Goal: Task Accomplishment & Management: Complete application form

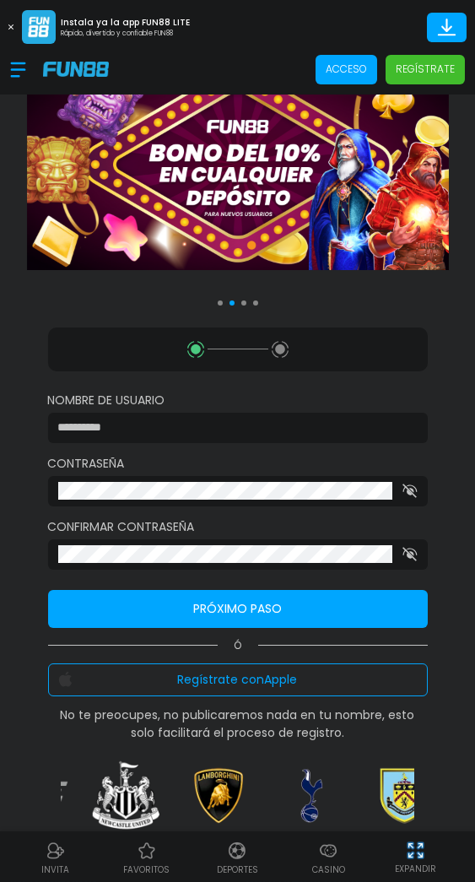
click at [308, 424] on input at bounding box center [233, 428] width 350 height 18
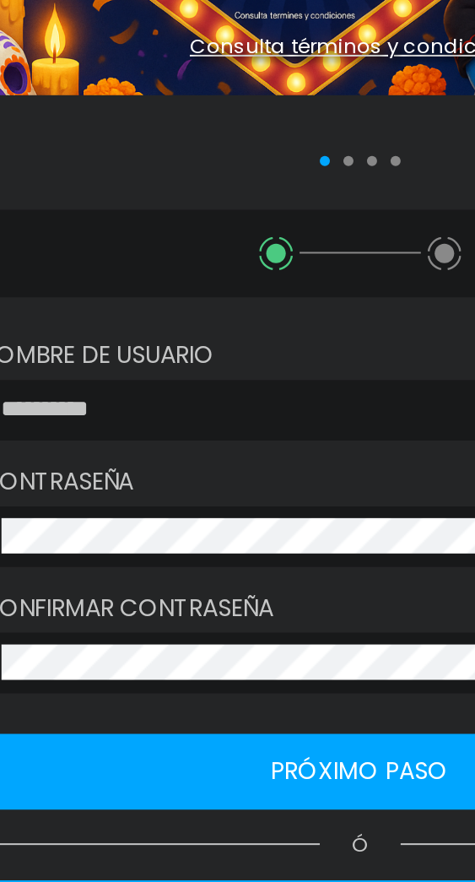
type input "*********"
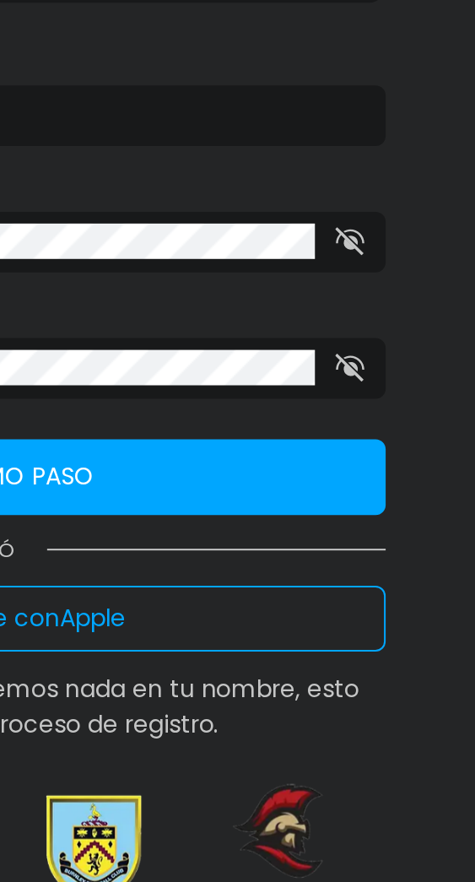
click at [412, 495] on use "button" at bounding box center [410, 491] width 14 height 14
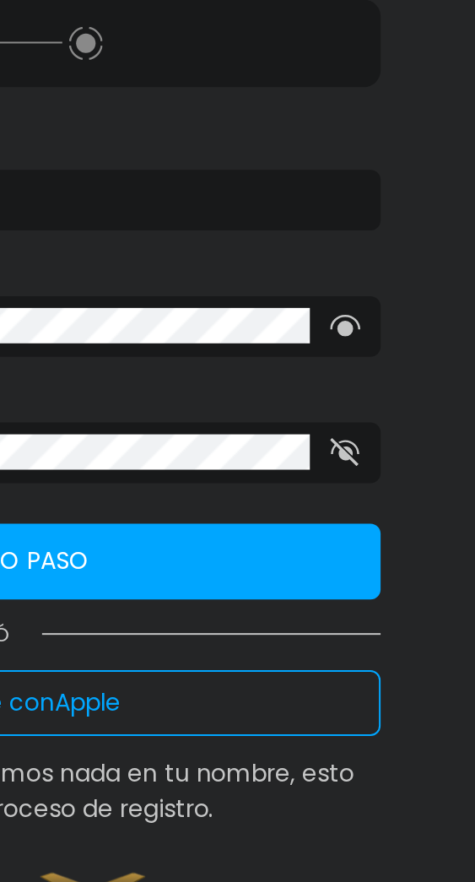
click at [415, 560] on use "button" at bounding box center [410, 554] width 14 height 14
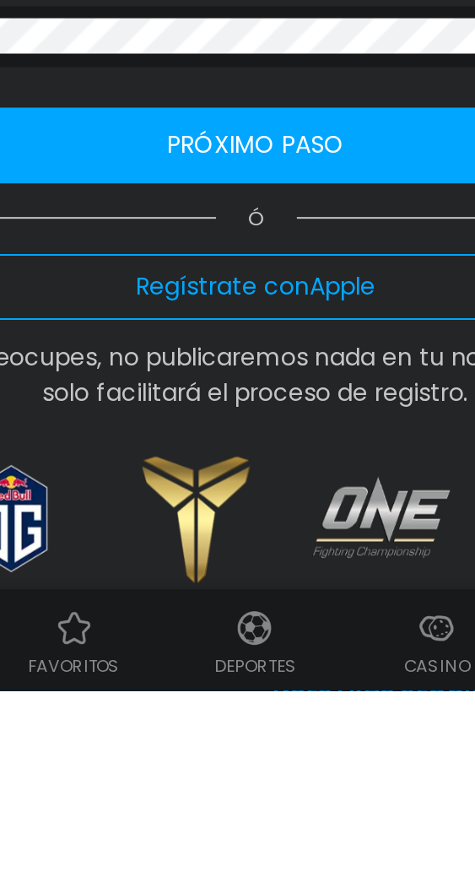
click at [261, 608] on button "Próximo paso" at bounding box center [238, 609] width 380 height 38
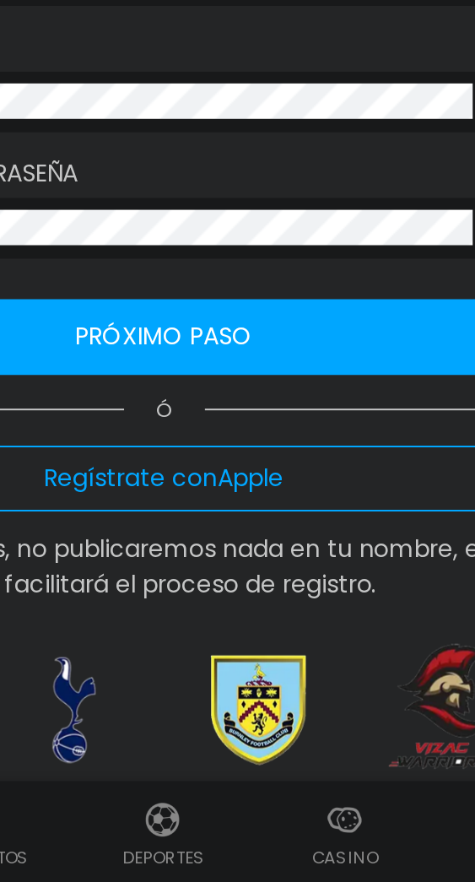
click at [307, 607] on button "Próximo paso" at bounding box center [238, 609] width 380 height 38
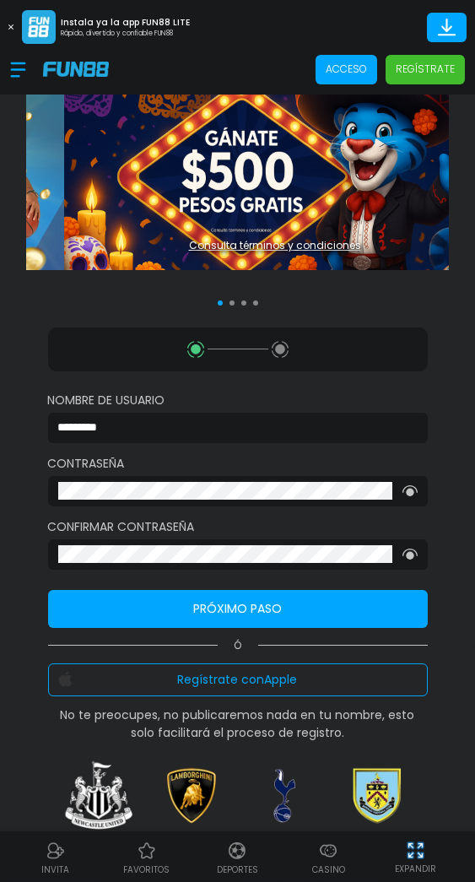
click at [318, 612] on button "Próximo paso" at bounding box center [238, 609] width 380 height 38
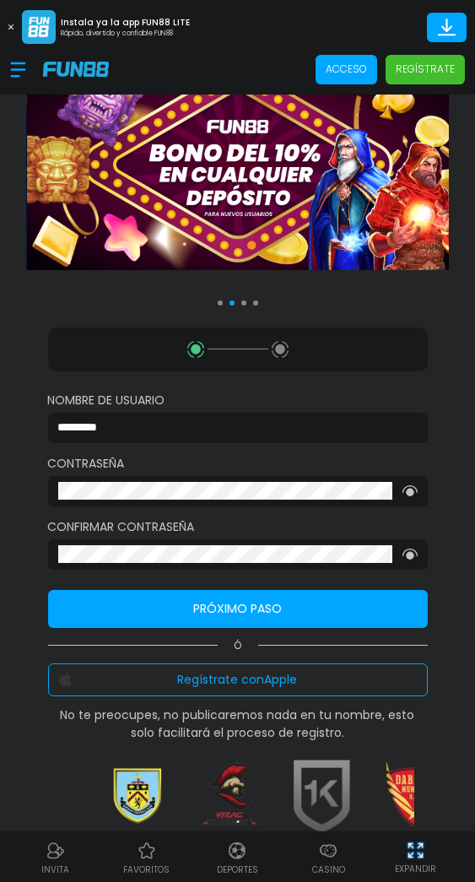
click at [446, 64] on p "Regístrate" at bounding box center [425, 69] width 59 height 15
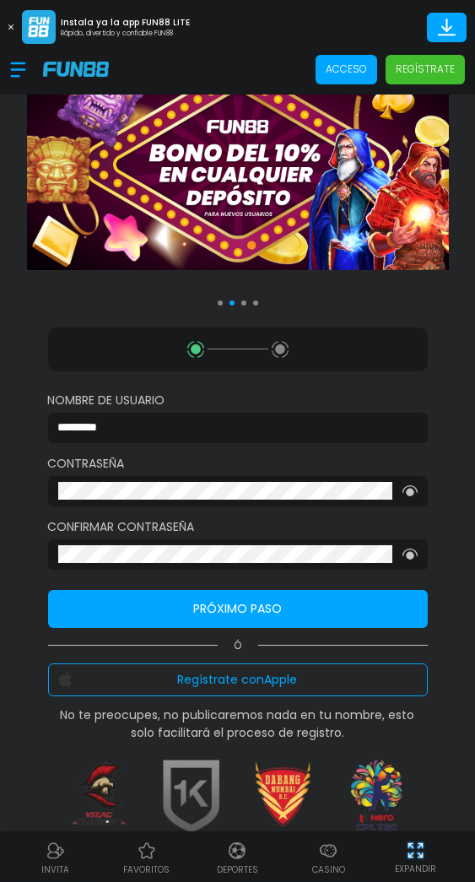
click at [425, 71] on p "Regístrate" at bounding box center [425, 69] width 59 height 15
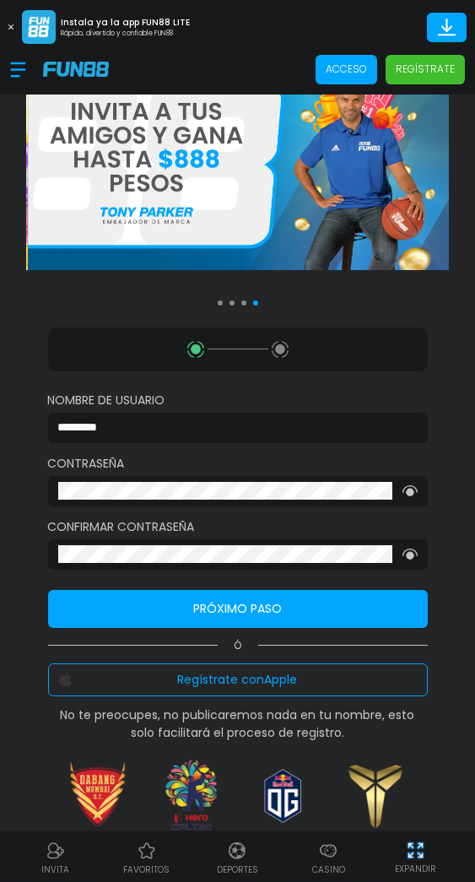
click at [426, 68] on p "Regístrate" at bounding box center [425, 69] width 59 height 15
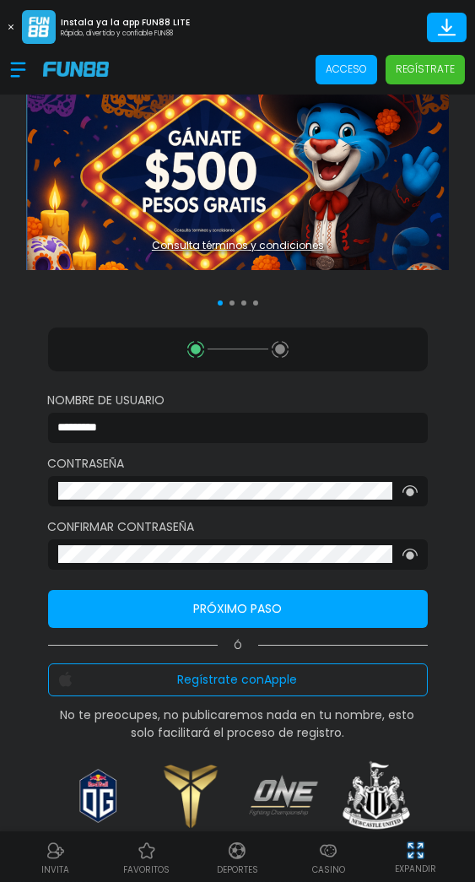
click at [327, 689] on button "Regístrate con Apple" at bounding box center [238, 680] width 380 height 33
